Goal: Communication & Community: Answer question/provide support

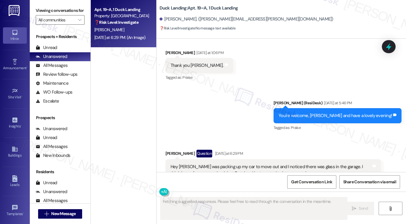
scroll to position [5096, 0]
click at [223, 164] on div "Hey [PERSON_NAME] was packing up my car to move out and I noticed there was gla…" at bounding box center [271, 170] width 201 height 13
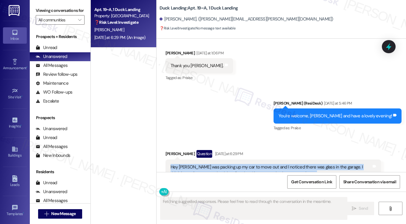
click at [222, 164] on div "Hey [PERSON_NAME] was packing up my car to move out and I noticed there was gla…" at bounding box center [271, 170] width 201 height 13
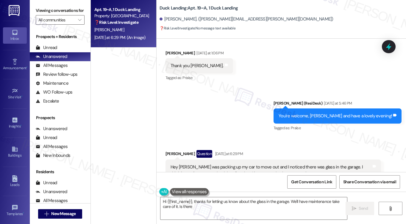
click at [268, 164] on div "Hey [PERSON_NAME] was packing up my car to move out and I noticed there was gla…" at bounding box center [271, 170] width 201 height 13
type textarea "Hi {{first_name}}, thanks for letting us know about the glass in the garage. We…"
click at [268, 164] on div "Hey [PERSON_NAME] was packing up my car to move out and I noticed there was gla…" at bounding box center [271, 170] width 201 height 13
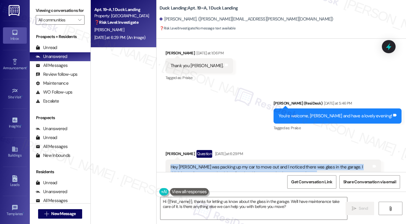
click at [268, 164] on div "Hey [PERSON_NAME] was packing up my car to move out and I noticed there was gla…" at bounding box center [271, 170] width 201 height 13
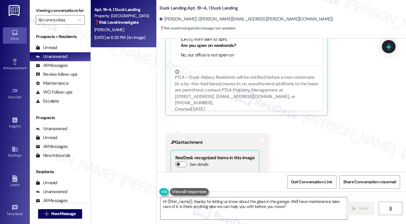
scroll to position [5334, 0]
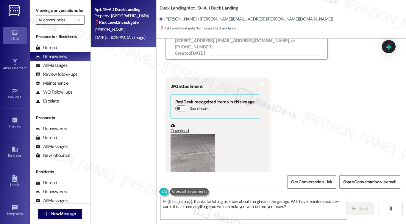
click at [188, 134] on button "Zoom image" at bounding box center [193, 164] width 45 height 60
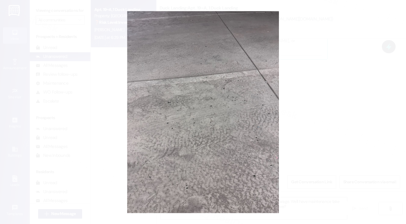
click at [319, 135] on button "Unzoom image" at bounding box center [203, 112] width 406 height 224
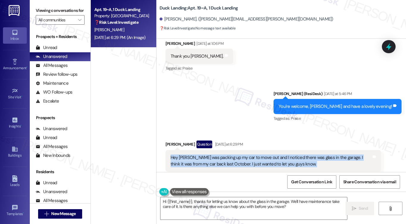
scroll to position [5096, 0]
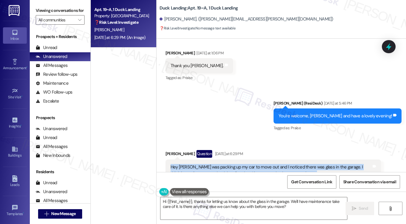
click at [227, 164] on div "Hey [PERSON_NAME] was packing up my car to move out and I noticed there was gla…" at bounding box center [271, 170] width 201 height 13
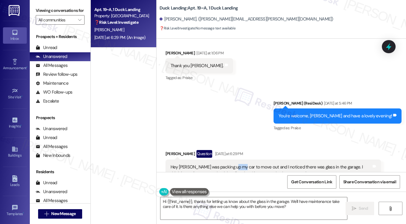
click at [227, 164] on div "Hey [PERSON_NAME] was packing up my car to move out and I noticed there was gla…" at bounding box center [271, 170] width 201 height 13
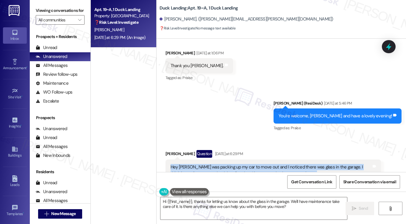
click at [227, 164] on div "Hey [PERSON_NAME] was packing up my car to move out and I noticed there was gla…" at bounding box center [271, 170] width 201 height 13
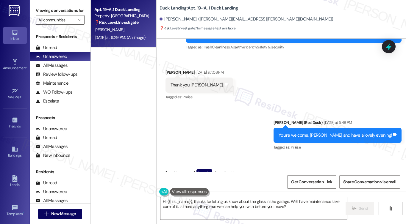
scroll to position [5066, 0]
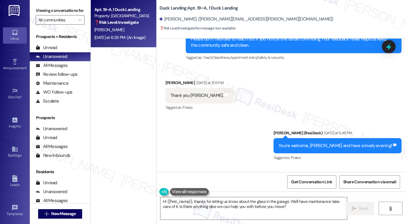
click at [245, 194] on div "Hey [PERSON_NAME] was packing up my car to move out and I noticed there was gla…" at bounding box center [271, 200] width 201 height 13
click at [251, 194] on div "Hey [PERSON_NAME] was packing up my car to move out and I noticed there was gla…" at bounding box center [271, 200] width 201 height 13
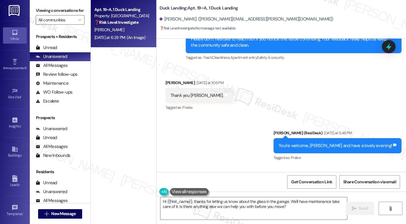
click at [251, 194] on div "Hey [PERSON_NAME] was packing up my car to move out and I noticed there was gla…" at bounding box center [271, 200] width 201 height 13
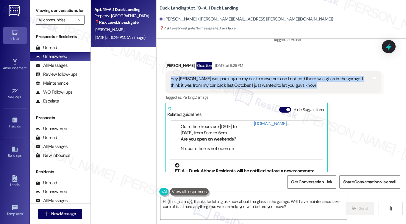
scroll to position [5185, 0]
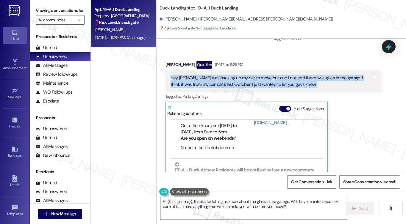
click at [229, 199] on textarea "Hi {{first_name}}, thanks for letting us know about the glass in the garage. We…" at bounding box center [253, 209] width 187 height 22
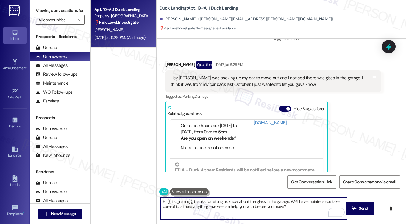
drag, startPoint x: 293, startPoint y: 206, endPoint x: 255, endPoint y: 206, distance: 37.8
click at [255, 206] on textarea "Hi {{first_name}}, thanks for letting us know about the glass in the garage. We…" at bounding box center [253, 209] width 187 height 22
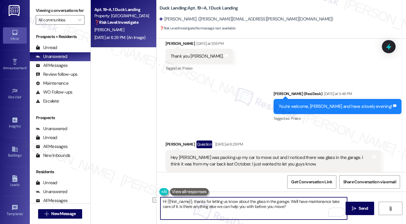
scroll to position [5096, 0]
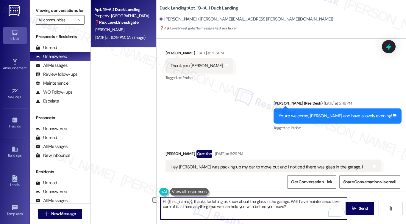
click at [277, 160] on div "Hey [PERSON_NAME] was packing up my car to move out and I noticed there was gla…" at bounding box center [273, 171] width 216 height 22
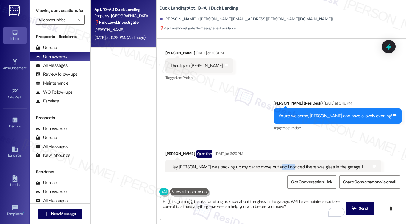
click at [277, 160] on div "Hey [PERSON_NAME] was packing up my car to move out and I noticed there was gla…" at bounding box center [273, 171] width 216 height 22
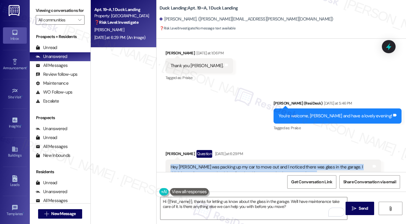
click at [277, 160] on div "Hey [PERSON_NAME] was packing up my car to move out and I noticed there was gla…" at bounding box center [273, 171] width 216 height 22
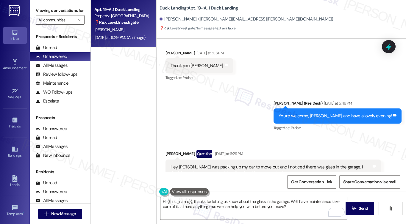
click at [230, 87] on div "Sent via SMS [PERSON_NAME] (ResiDesk) [DATE] at 5:46 PM You're welcome, [PERSON…" at bounding box center [281, 112] width 249 height 50
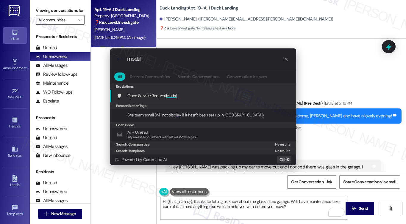
type input "modal"
click at [321, 48] on div ".cls-1{fill:#0a055f;}.cls-2{fill:#0cc4c4;} resideskLogoBlueOrange modal All Sea…" at bounding box center [203, 112] width 406 height 224
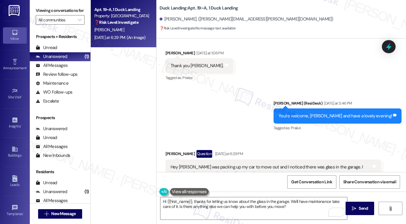
click at [39, 11] on label "Viewing conversations for" at bounding box center [60, 10] width 49 height 9
click at [42, 13] on label "Viewing conversations for" at bounding box center [60, 10] width 49 height 9
click at [262, 164] on div "Hey [PERSON_NAME] was packing up my car to move out and I noticed there was gla…" at bounding box center [271, 170] width 201 height 13
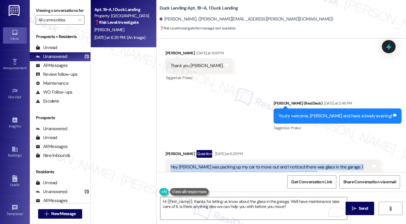
click at [261, 164] on div "Hey [PERSON_NAME] was packing up my car to move out and I noticed there was gla…" at bounding box center [271, 170] width 201 height 13
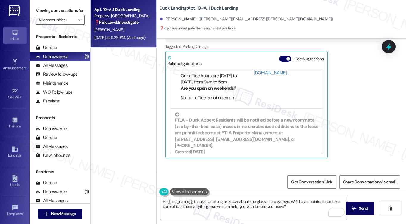
scroll to position [5275, 0]
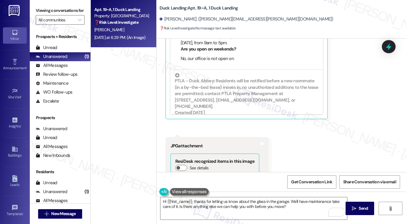
click at [190, 194] on button "Zoom image" at bounding box center [193, 224] width 45 height 60
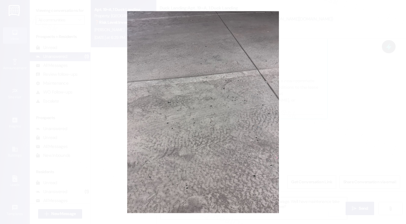
click at [317, 67] on button "Unzoom image" at bounding box center [203, 112] width 406 height 224
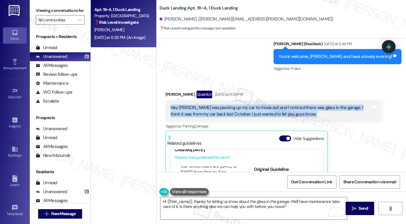
scroll to position [30, 0]
click at [212, 105] on div "Hey [PERSON_NAME] was packing up my car to move out and I noticed there was gla…" at bounding box center [271, 111] width 201 height 13
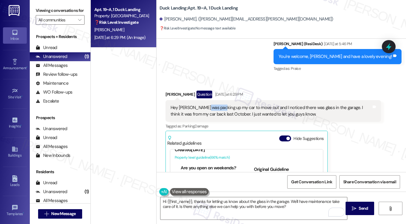
click at [212, 105] on div "Hey [PERSON_NAME] was packing up my car to move out and I noticed there was gla…" at bounding box center [271, 111] width 201 height 13
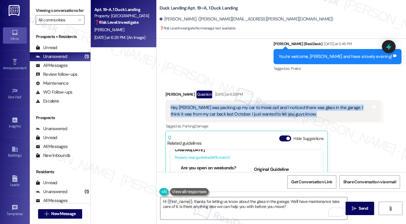
click at [212, 105] on div "Hey [PERSON_NAME] was packing up my car to move out and I noticed there was gla…" at bounding box center [271, 111] width 201 height 13
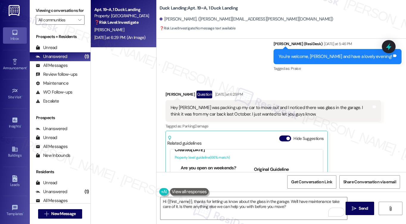
click at [35, 17] on div "Viewing conversations for All communities " at bounding box center [60, 15] width 61 height 31
click at [41, 13] on label "Viewing conversations for" at bounding box center [60, 10] width 49 height 9
click at [227, 105] on div "Hey [PERSON_NAME] was packing up my car to move out and I noticed there was gla…" at bounding box center [271, 111] width 201 height 13
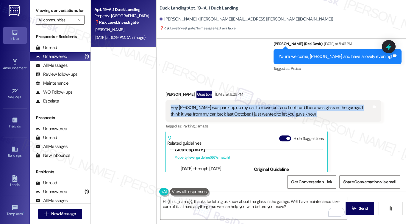
click at [227, 105] on div "Hey [PERSON_NAME] was packing up my car to move out and I noticed there was gla…" at bounding box center [271, 111] width 201 height 13
click at [314, 105] on div "Hey [PERSON_NAME] was packing up my car to move out and I noticed there was gla…" at bounding box center [271, 111] width 201 height 13
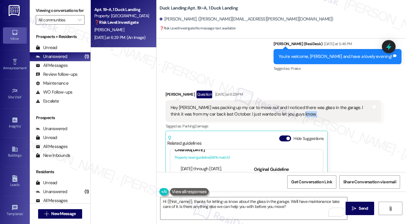
click at [314, 105] on div "Hey [PERSON_NAME] was packing up my car to move out and I noticed there was gla…" at bounding box center [271, 111] width 201 height 13
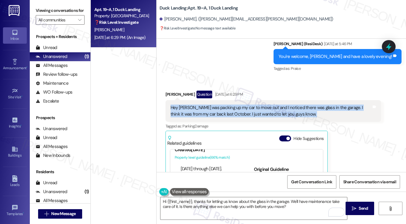
click at [314, 105] on div "Hey [PERSON_NAME] was packing up my car to move out and I noticed there was gla…" at bounding box center [271, 111] width 201 height 13
click at [297, 105] on div "Hey [PERSON_NAME] was packing up my car to move out and I noticed there was gla…" at bounding box center [271, 111] width 201 height 13
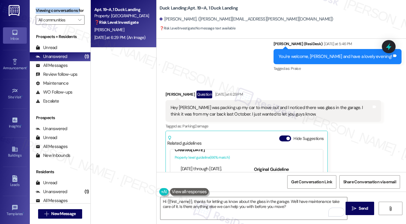
click at [37, 13] on label "Viewing conversations for" at bounding box center [60, 10] width 49 height 9
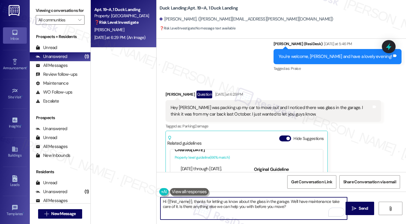
click at [221, 207] on textarea "Hi {{first_name}}, thanks for letting us know about the glass in the garage. We…" at bounding box center [253, 209] width 187 height 22
click at [271, 204] on textarea "Hi {{first_name}}, thanks for letting us know about the glass in the garage. We…" at bounding box center [253, 209] width 187 height 22
drag, startPoint x: 296, startPoint y: 209, endPoint x: 290, endPoint y: 200, distance: 11.2
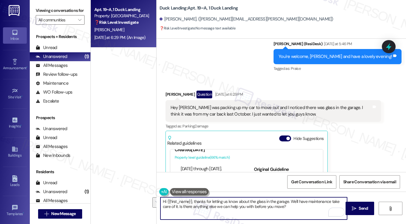
click at [290, 200] on textarea "Hi {{first_name}}, thanks for letting us know about the glass in the garage. We…" at bounding box center [253, 209] width 187 height 22
paste textarea "Hi {{first_name}}, just checking back with you — did the team already come by t…"
drag, startPoint x: 321, startPoint y: 202, endPoint x: 289, endPoint y: 200, distance: 31.6
click at [288, 200] on textarea "Hi {{first_name}}, thanks for letting us know about the glass in the garage. Hi…" at bounding box center [253, 209] width 187 height 22
drag, startPoint x: 341, startPoint y: 202, endPoint x: 338, endPoint y: 202, distance: 3.0
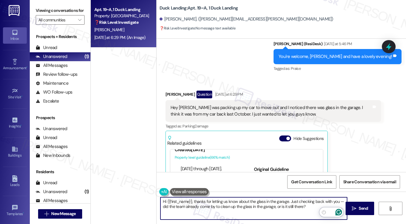
click at [338, 202] on textarea "Hi {{first_name}}, thanks for letting us know about the glass in the garage. Ju…" at bounding box center [253, 209] width 187 height 22
click at [339, 202] on textarea "Hi {{first_name}}, thanks for letting us know about the glass in the garage. Ju…" at bounding box center [253, 209] width 187 height 22
type textarea "Hi {{first_name}}, thanks for letting us know about the glass in the garage. Ju…"
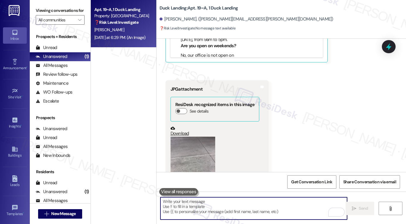
scroll to position [5332, 0]
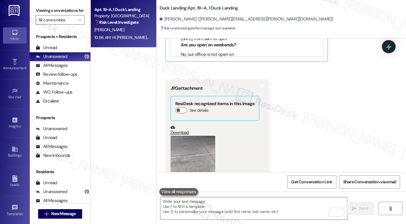
drag, startPoint x: 36, startPoint y: 13, endPoint x: 39, endPoint y: 13, distance: 3.6
click at [36, 13] on label "Viewing conversations for" at bounding box center [60, 10] width 49 height 9
click at [39, 9] on label "Viewing conversations for" at bounding box center [60, 10] width 49 height 9
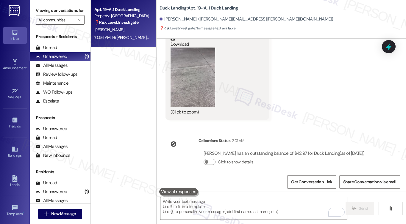
scroll to position [5442, 0]
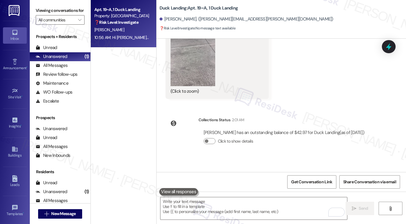
click at [262, 185] on div "Hi [PERSON_NAME], thanks for letting us know about the glass in the garage. Jus…" at bounding box center [291, 191] width 201 height 13
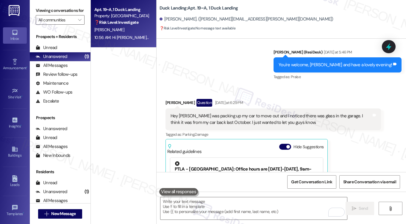
scroll to position [5144, 0]
